Goal: Task Accomplishment & Management: Manage account settings

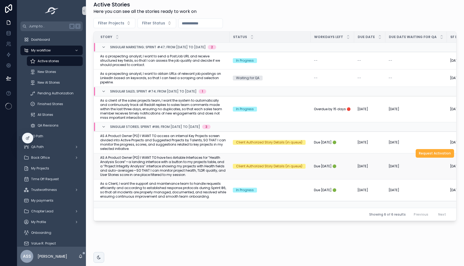
scroll to position [100, 0]
click at [171, 142] on span "AS A Product Owner (PO) I WANT TO access an internal Key Projects screen divide…" at bounding box center [163, 142] width 126 height 17
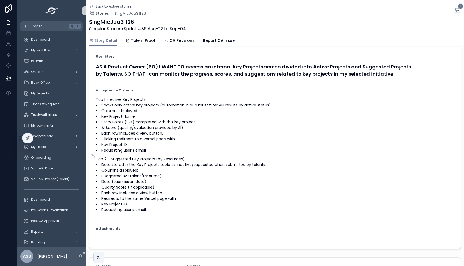
scroll to position [55, 0]
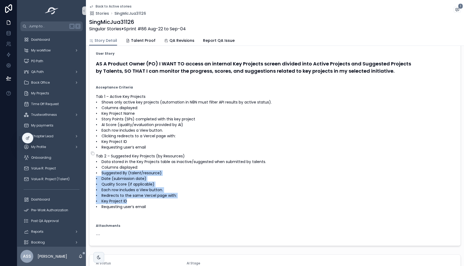
drag, startPoint x: 102, startPoint y: 177, endPoint x: 128, endPoint y: 208, distance: 40.4
click at [128, 208] on p "Tab 2 – Suggested Key Projects (by Resources) • Data stored in the Key Projects…" at bounding box center [275, 182] width 358 height 56
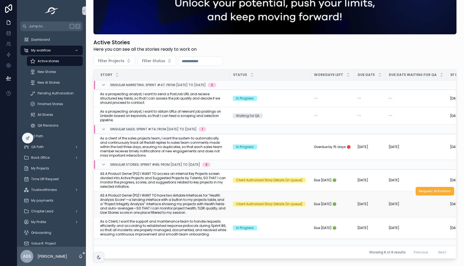
scroll to position [60, 0]
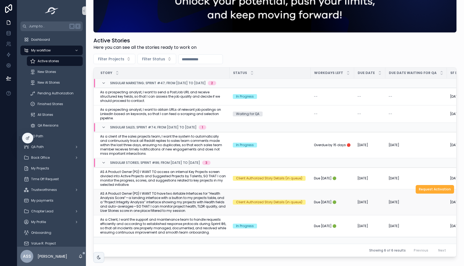
click at [179, 202] on span "AS A Product Owner (PO) I WANT TO have two Airtable Interfaces for “Health Anal…" at bounding box center [163, 202] width 126 height 21
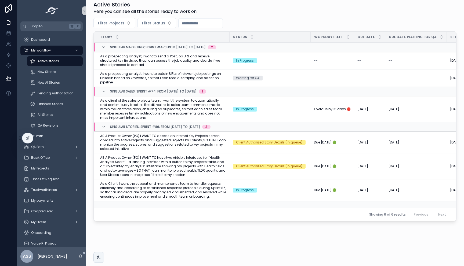
scroll to position [100, 0]
click at [429, 151] on span "Request Activation" at bounding box center [435, 153] width 32 height 4
click at [197, 183] on span "As a Client, I want the support and maintenance team to handle requests efficie…" at bounding box center [163, 190] width 126 height 17
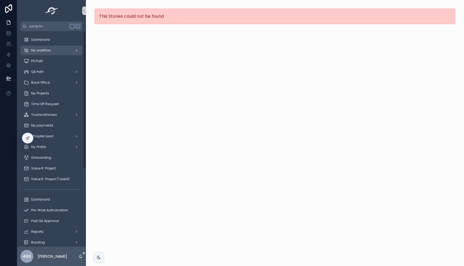
click at [56, 50] on div "My workflow" at bounding box center [52, 50] width 56 height 9
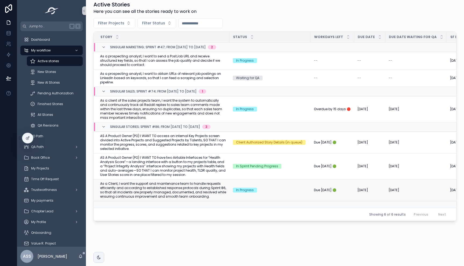
scroll to position [100, 0]
click at [256, 188] on span "In Progress" at bounding box center [245, 190] width 24 height 5
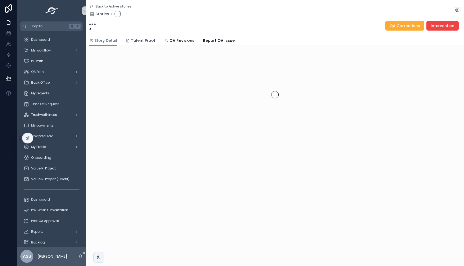
click at [143, 40] on span "Talent Proof" at bounding box center [143, 40] width 24 height 5
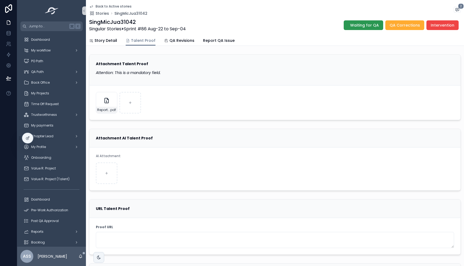
click at [358, 27] on span "Waiting for QA" at bounding box center [364, 25] width 29 height 5
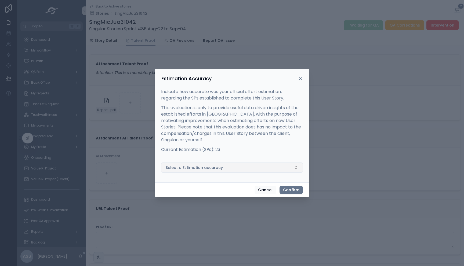
click at [224, 166] on button "Select a Estimation accuracy" at bounding box center [232, 168] width 142 height 10
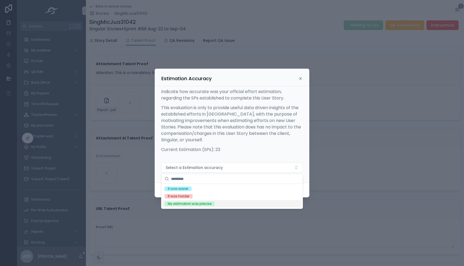
click at [214, 202] on div "My estimation was precise" at bounding box center [231, 204] width 139 height 8
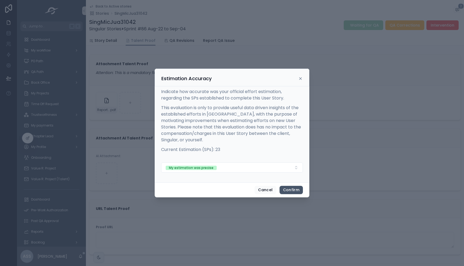
click at [293, 188] on button "Confirm" at bounding box center [290, 190] width 23 height 9
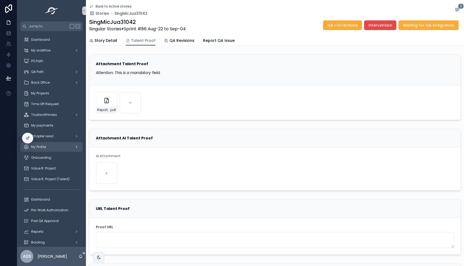
click at [52, 145] on div "My Profile" at bounding box center [52, 147] width 56 height 9
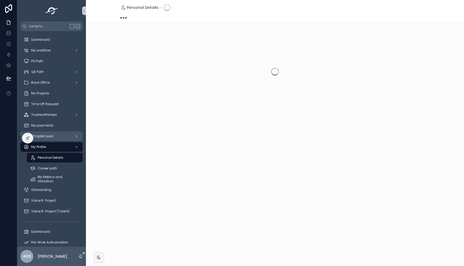
click at [50, 133] on div "Chapter Lead" at bounding box center [52, 136] width 56 height 9
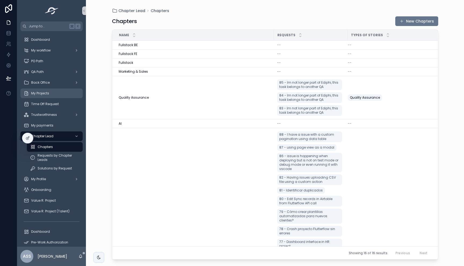
click at [48, 96] on div "My Projects" at bounding box center [52, 93] width 56 height 9
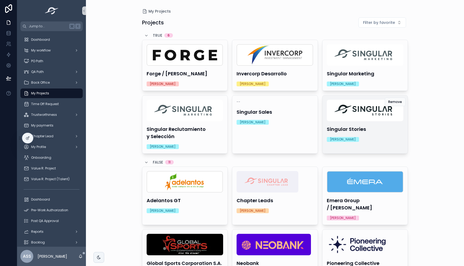
click at [368, 142] on div "[PERSON_NAME]" at bounding box center [365, 139] width 77 height 5
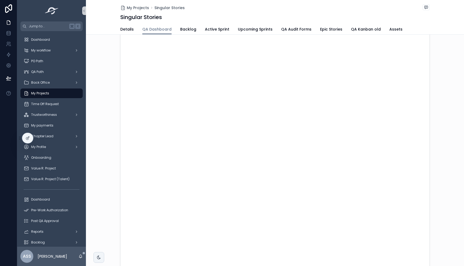
scroll to position [19, 0]
click at [44, 93] on span "My Projects" at bounding box center [40, 93] width 18 height 4
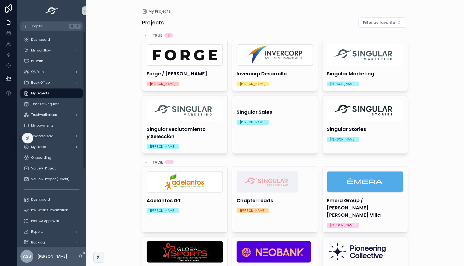
click at [105, 100] on div "My Projects Projects Filter by favorite TRUE 6 Forge / Mike Winn Sofia Giuliano…" at bounding box center [275, 133] width 378 height 266
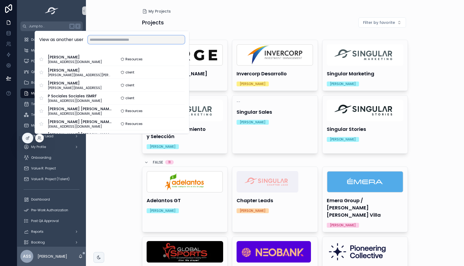
click at [104, 39] on input "text" at bounding box center [136, 39] width 97 height 9
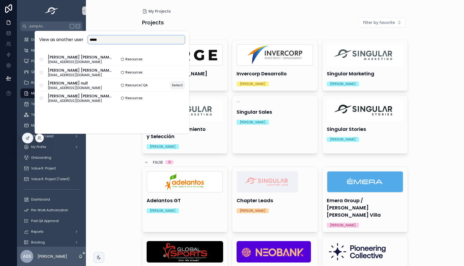
type input "*****"
click at [179, 87] on button "Select" at bounding box center [177, 85] width 15 height 8
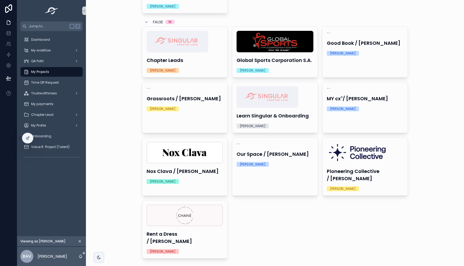
scroll to position [88, 0]
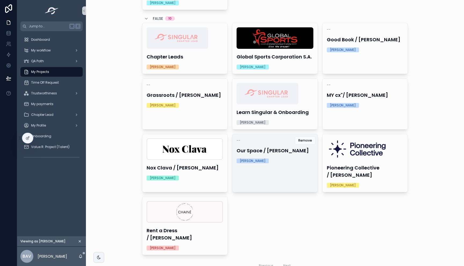
click at [264, 164] on div "-- Our Space / [PERSON_NAME] [PERSON_NAME]" at bounding box center [274, 151] width 85 height 34
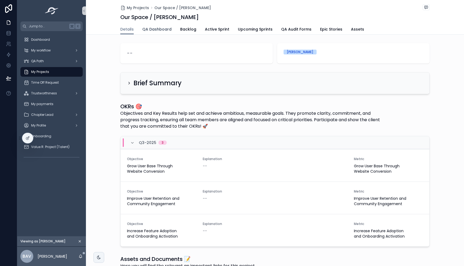
click at [161, 30] on span "QA Dashboard" at bounding box center [156, 29] width 29 height 5
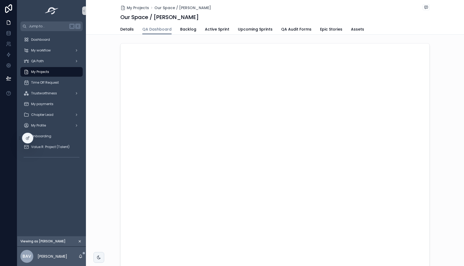
scroll to position [80, 0]
